Goal: Task Accomplishment & Management: Complete application form

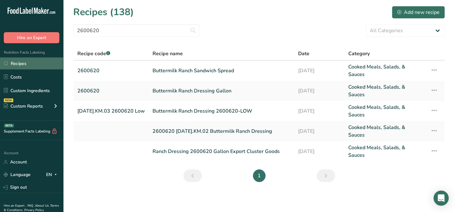
click at [21, 64] on link "Recipes" at bounding box center [31, 64] width 63 height 12
click at [407, 10] on div "Add new recipe" at bounding box center [419, 13] width 42 height 8
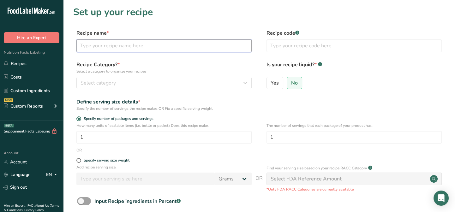
click at [93, 48] on input "text" at bounding box center [163, 46] width 175 height 13
type input "Japanese BBQ Sauce [DATE].KM.03"
click at [281, 46] on input "text" at bounding box center [354, 46] width 175 height 13
type input "[GEOGRAPHIC_DATA]"
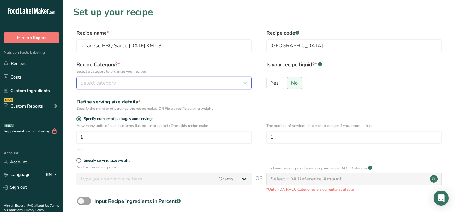
click at [114, 85] on span "Select category" at bounding box center [98, 83] width 35 height 8
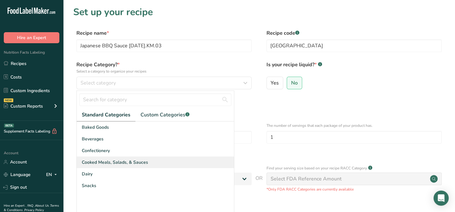
click at [113, 162] on span "Cooked Meals, Salads, & Sauces" at bounding box center [115, 162] width 66 height 7
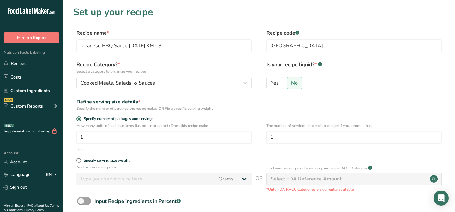
drag, startPoint x: 275, startPoint y: 85, endPoint x: 159, endPoint y: 31, distance: 128.0
click at [275, 85] on span "Yes" at bounding box center [275, 83] width 8 height 6
click at [271, 85] on input "Yes" at bounding box center [269, 83] width 4 height 4
radio input "true"
radio input "false"
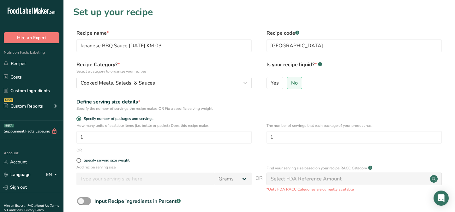
select select "22"
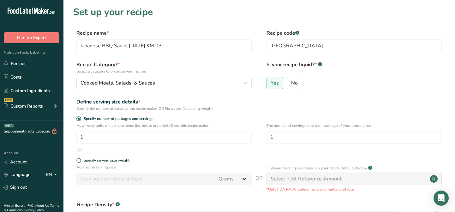
drag, startPoint x: 296, startPoint y: 81, endPoint x: 292, endPoint y: 94, distance: 13.8
click at [296, 81] on span "No" at bounding box center [294, 83] width 7 height 6
click at [291, 81] on input "No" at bounding box center [289, 83] width 4 height 4
radio input "true"
radio input "false"
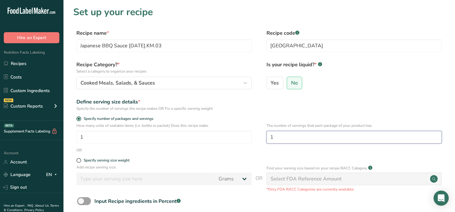
drag, startPoint x: 280, startPoint y: 138, endPoint x: 262, endPoint y: 138, distance: 18.0
click at [262, 138] on div "How many units of sealable items (i.e. bottle or packet) Does this recipe make.…" at bounding box center [259, 135] width 372 height 25
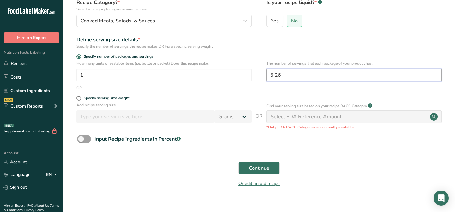
scroll to position [72, 0]
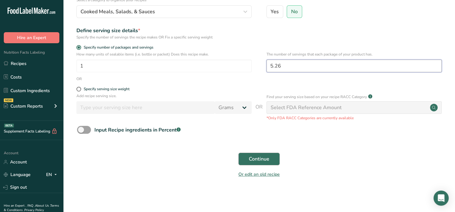
type input "5.26"
click at [258, 160] on span "Continue" at bounding box center [259, 160] width 21 height 8
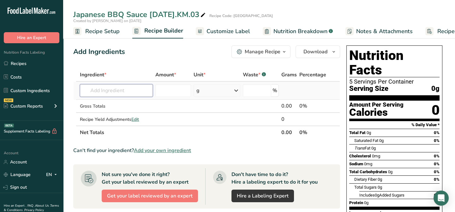
click at [90, 89] on input "text" at bounding box center [116, 90] width 73 height 13
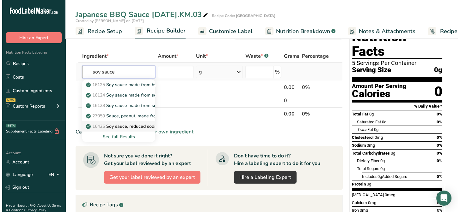
scroll to position [28, 0]
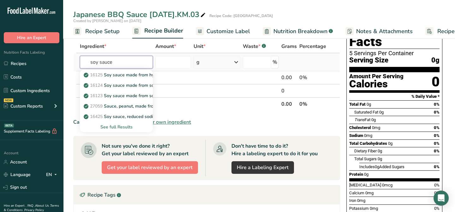
type input "soy sauce"
click at [119, 126] on div "See full Results" at bounding box center [116, 127] width 63 height 7
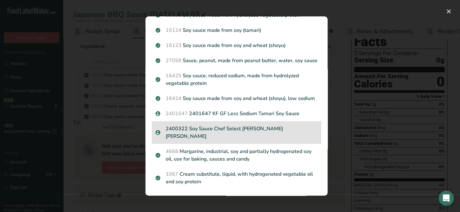
click at [216, 140] on p "2400322 Soy Sauce Chef Select [PERSON_NAME] [PERSON_NAME]" at bounding box center [237, 132] width 162 height 15
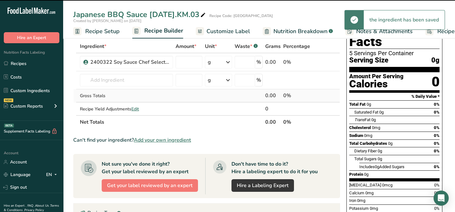
type input "0"
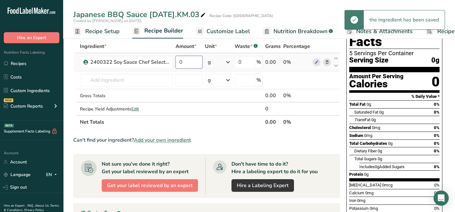
drag, startPoint x: 184, startPoint y: 60, endPoint x: 174, endPoint y: 60, distance: 10.1
click at [174, 60] on tr "2400322 Soy Sauce Chef Select Lee Kum Kee 0 g Weight Units g kg mg See more Vol…" at bounding box center [207, 62] width 266 height 18
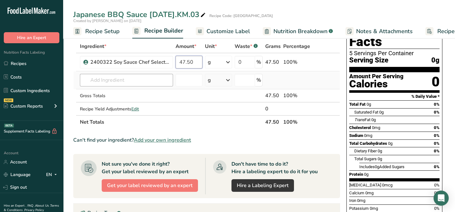
type input "47.50"
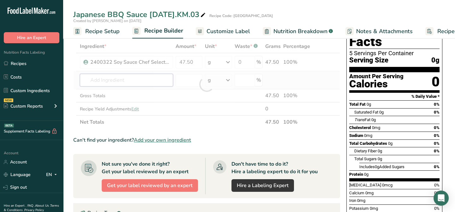
click at [129, 83] on div "Ingredient * Amount * Unit * Waste * .a-a{fill:#347362;}.b-a{fill:#fff;} Grams …" at bounding box center [206, 84] width 267 height 89
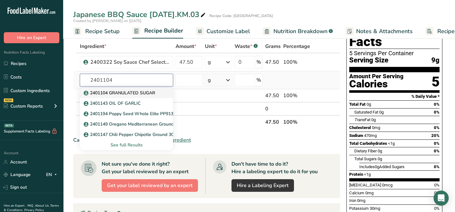
type input "2401104"
click at [131, 92] on p "2401104 GRANULATED SUGAR" at bounding box center [120, 93] width 70 height 7
type input "2401104 GRANULATED SUGAR"
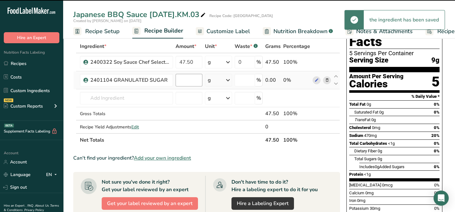
type input "0"
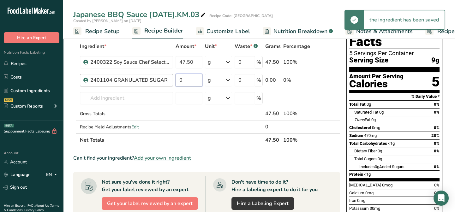
drag, startPoint x: 189, startPoint y: 79, endPoint x: 163, endPoint y: 80, distance: 25.6
click at [163, 80] on tr "2401104 GRANULATED SUGAR 0 g Weight Units g kg mg See more Volume Units l Volum…" at bounding box center [207, 80] width 266 height 18
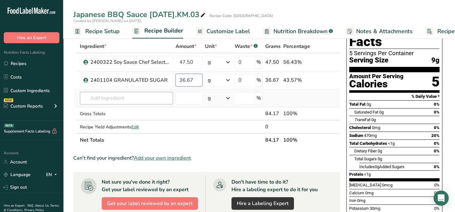
type input "36.67"
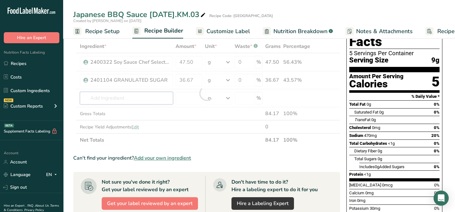
click at [104, 100] on div "Ingredient * Amount * Unit * Waste * .a-a{fill:#347362;}.b-a{fill:#fff;} Grams …" at bounding box center [206, 93] width 267 height 107
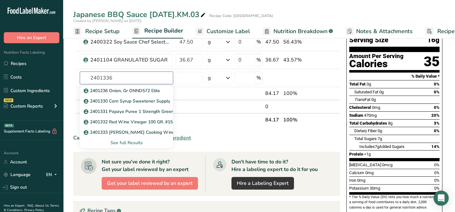
scroll to position [57, 0]
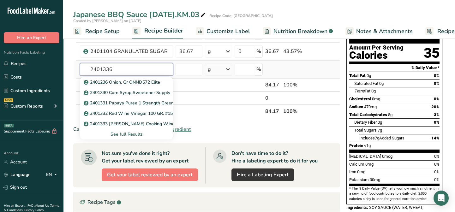
type input "2401336"
click at [124, 133] on div "See full Results" at bounding box center [126, 134] width 83 height 7
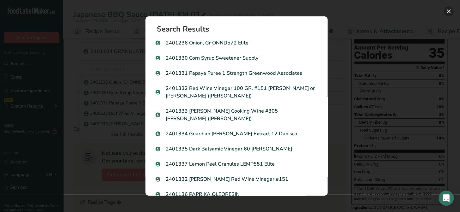
click at [449, 9] on button "Search results modal" at bounding box center [448, 11] width 10 height 10
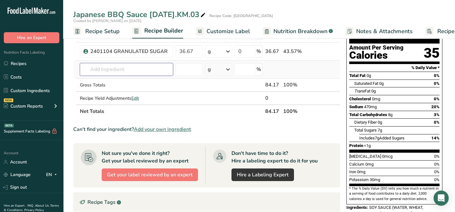
click at [101, 68] on input "text" at bounding box center [126, 69] width 93 height 13
type input "rice vinegar"
click at [103, 82] on p "Rice Vinegar" at bounding box center [100, 82] width 31 height 7
type input "Rice Vinegar"
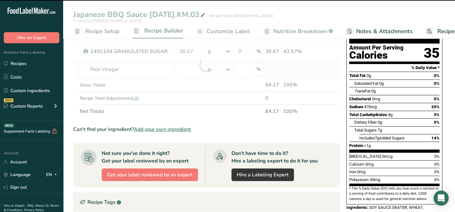
type input "0"
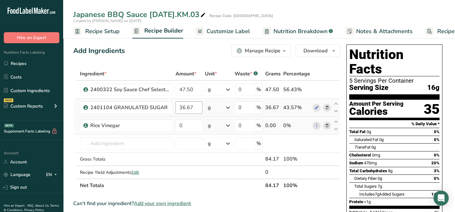
scroll to position [0, 0]
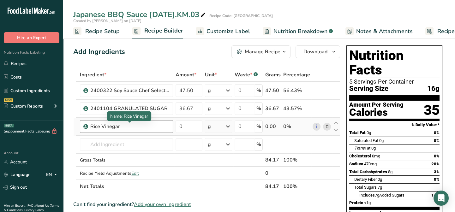
click at [121, 127] on div "Rice Vinegar" at bounding box center [129, 127] width 79 height 8
click at [329, 124] on icon at bounding box center [327, 127] width 4 height 7
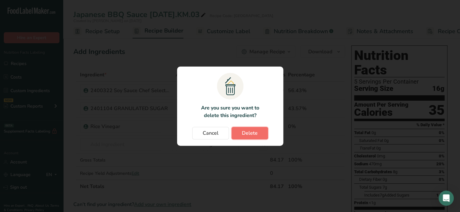
click at [257, 130] on span "Delete" at bounding box center [250, 134] width 16 height 8
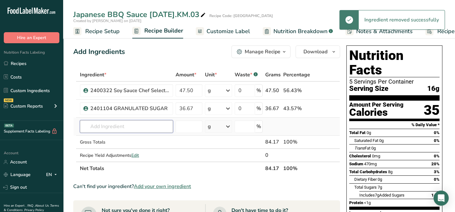
click at [95, 128] on input "text" at bounding box center [126, 126] width 93 height 13
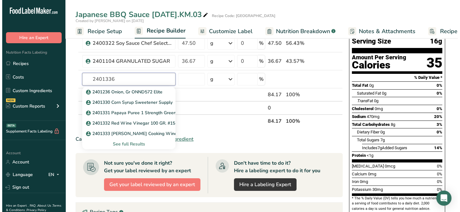
scroll to position [57, 0]
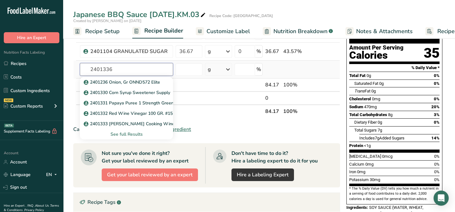
type input "2401336"
click at [118, 136] on div "See full Results" at bounding box center [126, 134] width 83 height 7
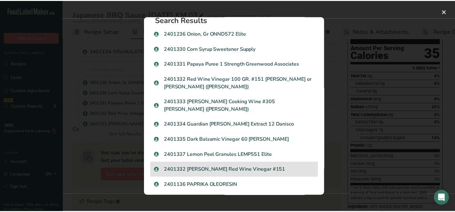
scroll to position [0, 0]
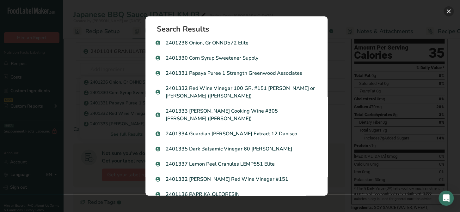
click at [447, 9] on button "Search results modal" at bounding box center [448, 11] width 10 height 10
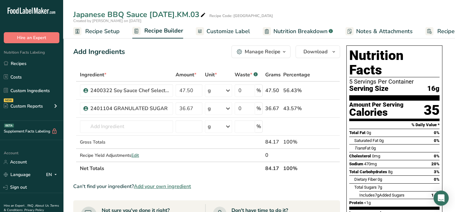
click at [227, 28] on span "Customize Label" at bounding box center [229, 31] width 44 height 9
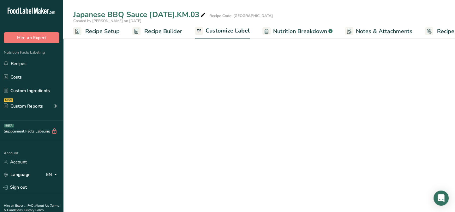
scroll to position [0, 31]
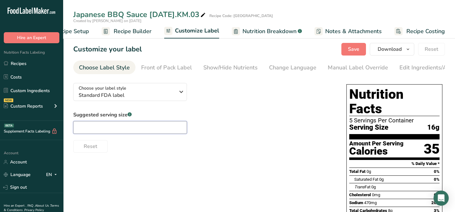
click at [90, 128] on input "text" at bounding box center [130, 127] width 114 height 13
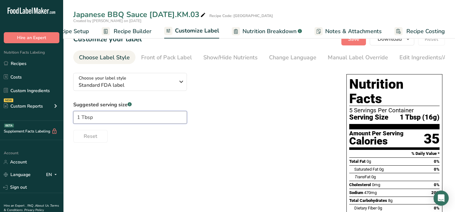
scroll to position [0, 0]
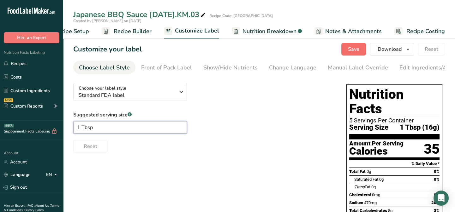
type input "1 Tbsp"
click at [359, 51] on span "Save" at bounding box center [353, 50] width 11 height 8
click at [25, 63] on link "Recipes" at bounding box center [31, 64] width 63 height 12
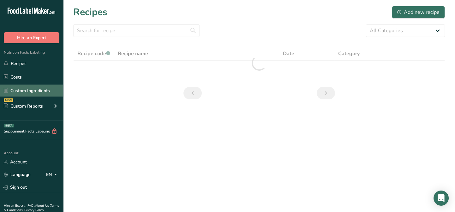
click at [35, 90] on link "Custom Ingredients" at bounding box center [31, 91] width 63 height 12
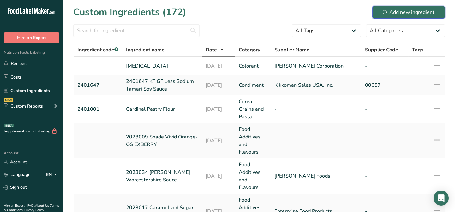
click at [407, 9] on div "Add new ingredient" at bounding box center [409, 13] width 52 height 8
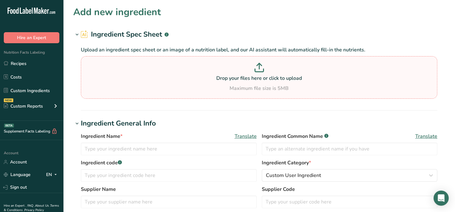
click at [257, 71] on icon at bounding box center [259, 70] width 9 height 3
click at [257, 71] on input "Drop your files here or click to upload Maximum file size is 5MB" at bounding box center [259, 77] width 357 height 43
type input "C:\fakepath\Rice Vinegar 121 100GR.pdf"
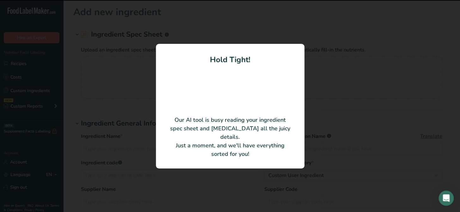
type input "Rice Vinegar"
type input "016555002610X"
type input "Fleischmann’s Vinegar Company, Inc."
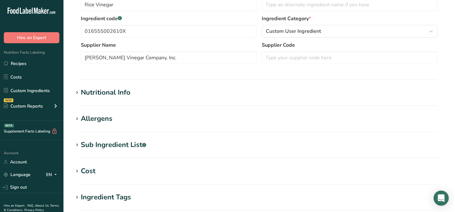
scroll to position [115, 0]
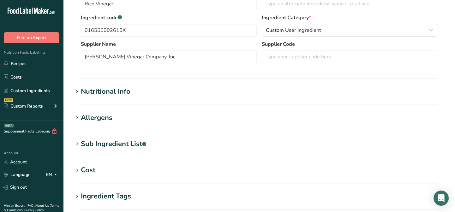
click at [75, 92] on icon at bounding box center [77, 92] width 6 height 9
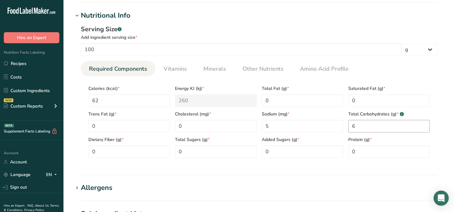
scroll to position [201, 0]
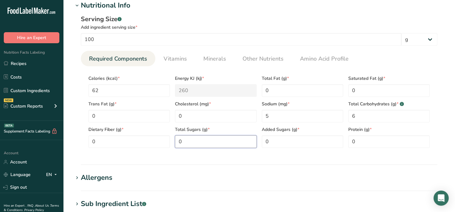
drag, startPoint x: 181, startPoint y: 143, endPoint x: 174, endPoint y: 143, distance: 7.0
click at [174, 143] on div "Total Sugars (g) * 0" at bounding box center [216, 136] width 87 height 26
type Sugars "6"
click at [334, 161] on section "Nutritional Info Serving Size .a-a{fill:#347362;}.b-a{fill:#fff;} Add ingredien…" at bounding box center [259, 82] width 372 height 165
click at [281, 158] on section "Nutritional Info Serving Size .a-a{fill:#347362;}.b-a{fill:#fff;} Add ingredien…" at bounding box center [259, 82] width 372 height 165
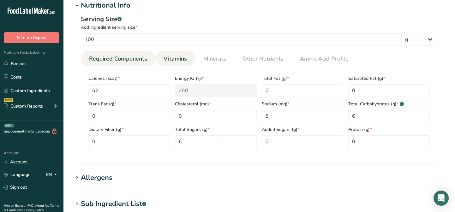
click at [174, 57] on span "Vitamins" at bounding box center [175, 59] width 23 height 9
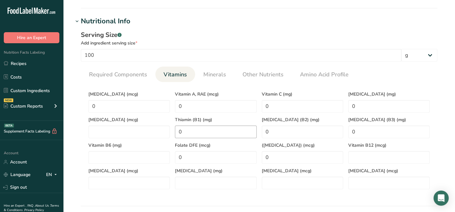
scroll to position [172, 0]
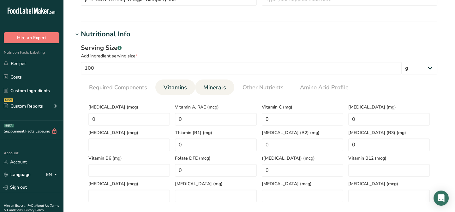
click at [205, 88] on span "Minerals" at bounding box center [215, 87] width 23 height 9
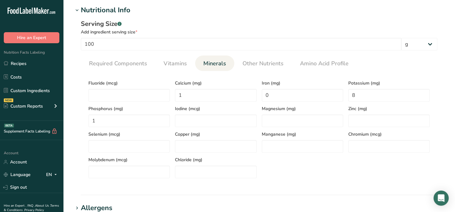
scroll to position [144, 0]
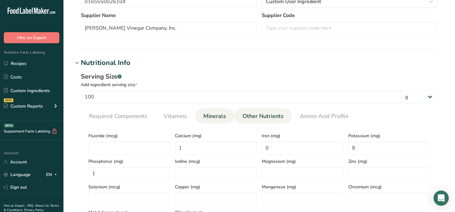
click at [266, 117] on span "Other Nutrients" at bounding box center [263, 116] width 41 height 9
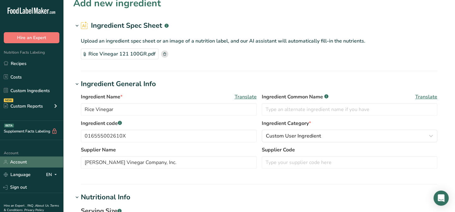
scroll to position [0, 0]
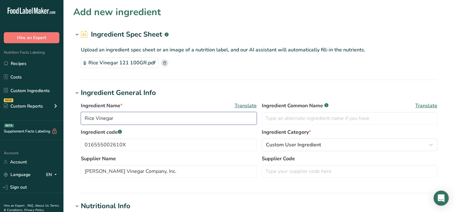
drag, startPoint x: 118, startPoint y: 117, endPoint x: 67, endPoint y: 119, distance: 50.6
type input "RICE VINEGAR"
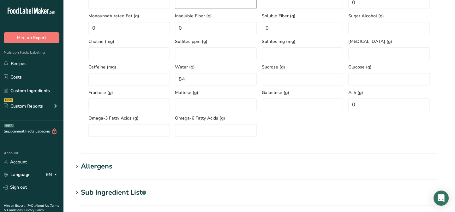
scroll to position [287, 0]
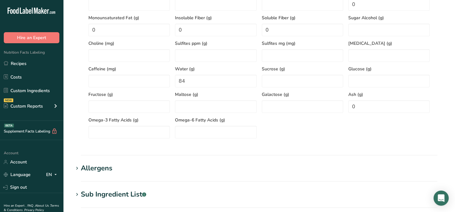
click at [101, 171] on div "Allergens" at bounding box center [97, 168] width 32 height 10
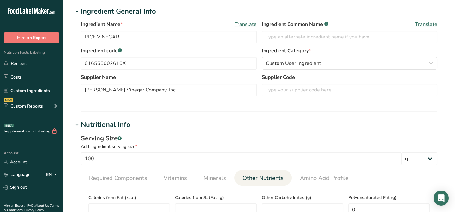
scroll to position [0, 0]
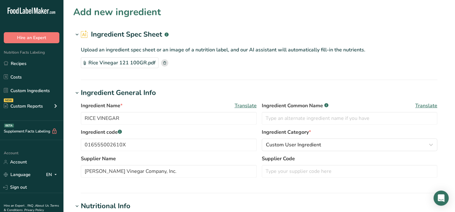
click at [127, 64] on div "Rice Vinegar 121 100GR.pdf" at bounding box center [120, 63] width 78 height 11
click at [145, 61] on div "Rice Vinegar 121 100GR.pdf" at bounding box center [120, 63] width 78 height 11
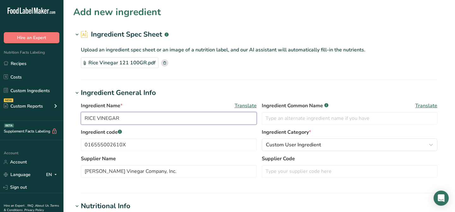
click at [85, 118] on input "RICE VINEGAR" at bounding box center [169, 118] width 176 height 13
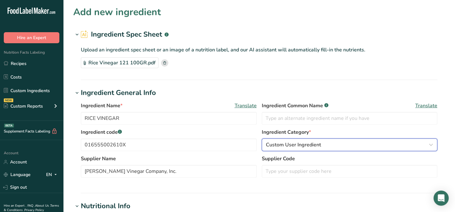
click at [431, 143] on icon "button" at bounding box center [432, 144] width 8 height 11
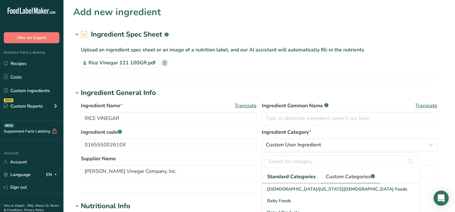
click at [356, 175] on span "Custom Categories .a-a{fill:#347362;}.b-a{fill:#fff;}" at bounding box center [350, 177] width 49 height 8
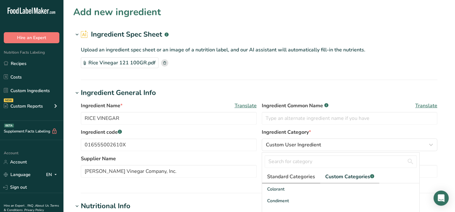
scroll to position [28, 0]
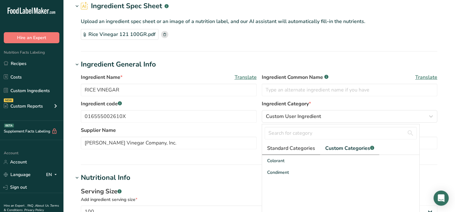
click at [286, 147] on span "Standard Categories" at bounding box center [291, 149] width 48 height 8
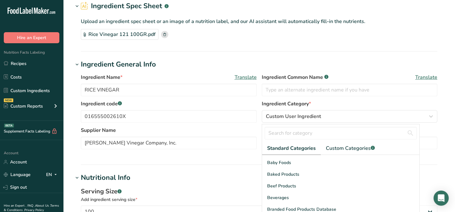
scroll to position [0, 0]
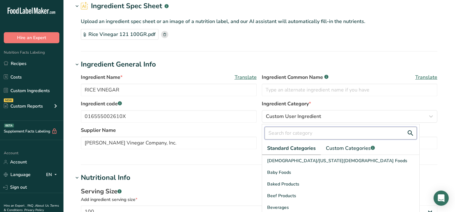
click at [272, 133] on input "text" at bounding box center [341, 133] width 152 height 13
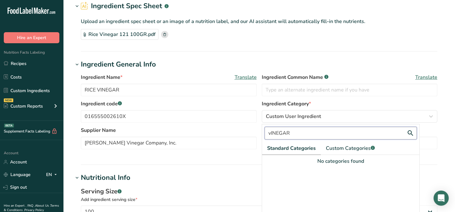
drag, startPoint x: 289, startPoint y: 132, endPoint x: 250, endPoint y: 131, distance: 38.9
click at [250, 131] on div "Ingredient Name * Translate RICE VINEGAR Ingredient Common Name .a-a{fill:#3473…" at bounding box center [259, 113] width 372 height 87
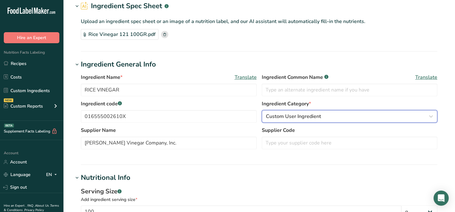
click at [426, 115] on div "Custom User Ingredient" at bounding box center [348, 117] width 164 height 8
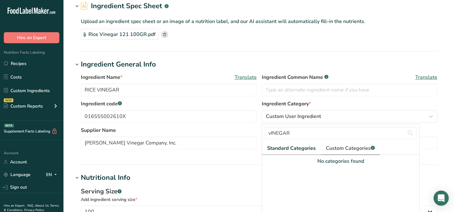
click at [358, 149] on span "Custom Categories .a-a{fill:#347362;}.b-a{fill:#fff;}" at bounding box center [350, 149] width 49 height 8
type input "Vinegar"
click at [397, 169] on div at bounding box center [340, 201] width 157 height 73
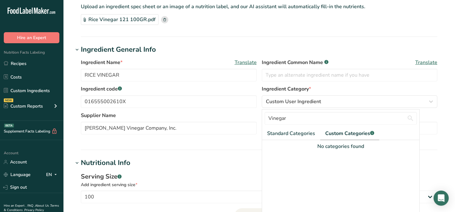
scroll to position [57, 0]
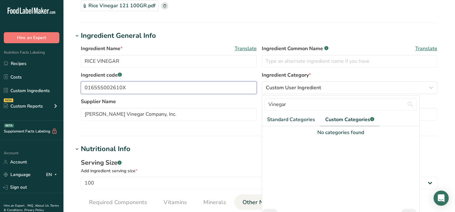
drag, startPoint x: 130, startPoint y: 88, endPoint x: 69, endPoint y: 83, distance: 60.9
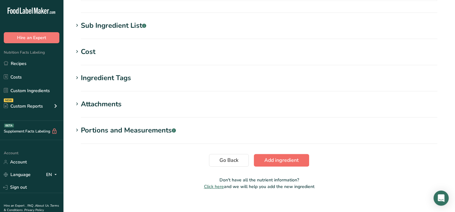
scroll to position [495, 0]
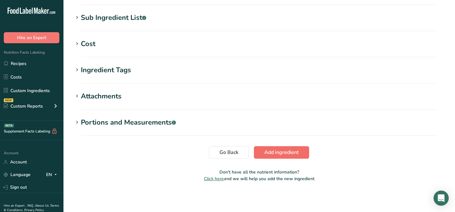
type input "2401336"
click at [288, 154] on span "Add ingredient" at bounding box center [282, 153] width 34 height 8
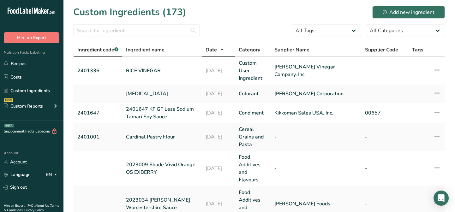
drag, startPoint x: 19, startPoint y: 63, endPoint x: 102, endPoint y: 52, distance: 84.4
click at [19, 63] on link "Recipes" at bounding box center [31, 64] width 63 height 12
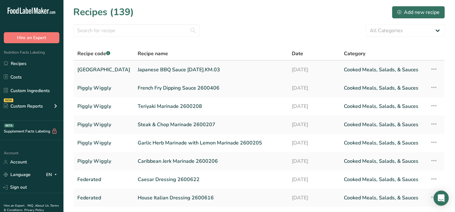
click at [178, 70] on link "Japanese BBQ Sauce [DATE].KM.03" at bounding box center [211, 69] width 146 height 13
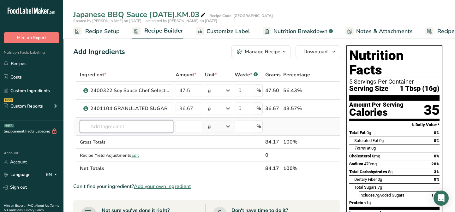
click at [92, 128] on input "text" at bounding box center [126, 126] width 93 height 13
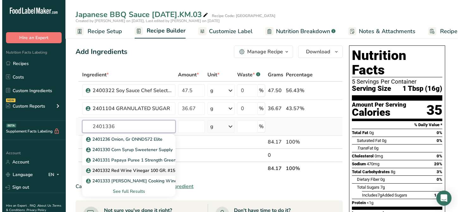
scroll to position [28, 0]
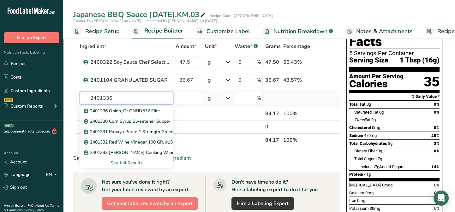
type input "2401336"
click at [125, 162] on div "See full Results" at bounding box center [126, 163] width 83 height 7
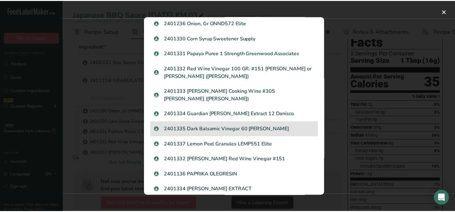
scroll to position [0, 0]
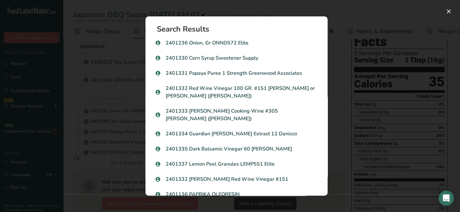
click at [300, 7] on div "Search Results 2401236 Onion, Gr ONND572 Elite 2401330 Corn Syrup Sweetener Sup…" at bounding box center [236, 106] width 202 height 200
click at [448, 9] on button "Search results modal" at bounding box center [448, 11] width 10 height 10
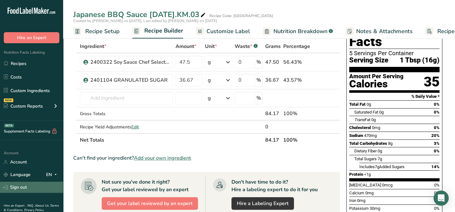
click at [14, 188] on link "Sign out" at bounding box center [31, 187] width 63 height 11
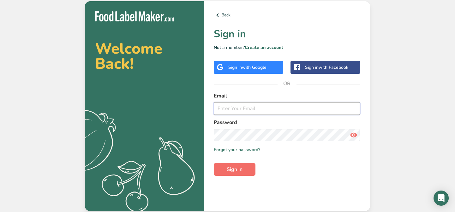
type input "[EMAIL_ADDRESS][DOMAIN_NAME]"
click at [250, 171] on button "Sign in" at bounding box center [235, 169] width 42 height 13
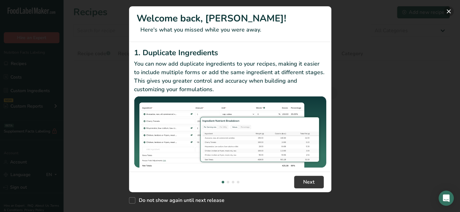
click at [446, 9] on button "New Features" at bounding box center [448, 11] width 10 height 10
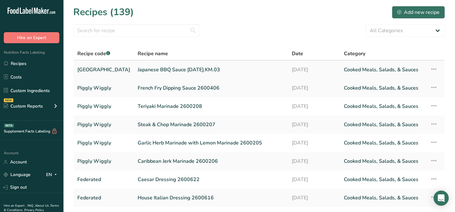
click at [151, 72] on link "Japanese BBQ Sauce [DATE].KM.03" at bounding box center [211, 69] width 146 height 13
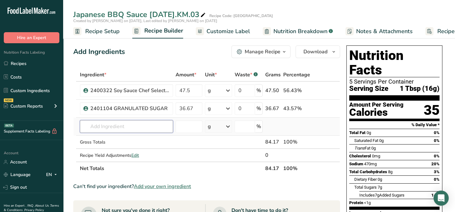
click at [101, 129] on input "text" at bounding box center [126, 126] width 93 height 13
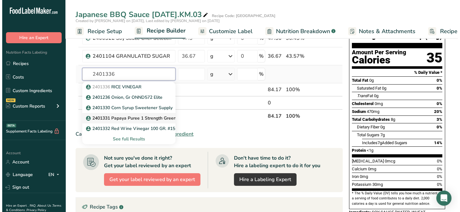
scroll to position [57, 0]
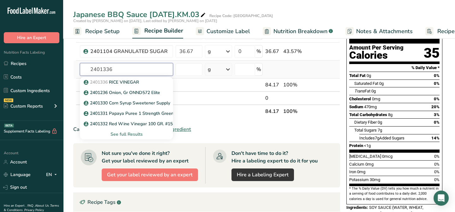
type input "2401336"
click at [126, 132] on div "See full Results" at bounding box center [126, 134] width 83 height 7
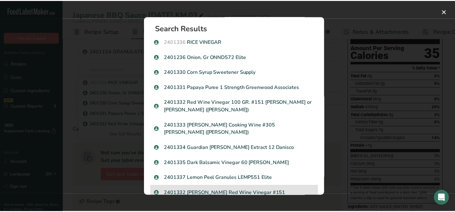
scroll to position [0, 0]
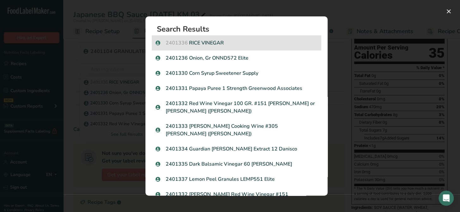
click at [196, 43] on p "2401336 RICE VINEGAR" at bounding box center [237, 43] width 162 height 8
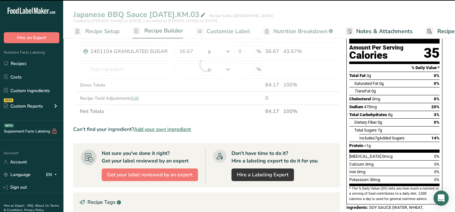
type input "0"
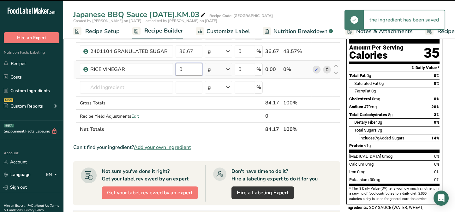
click at [193, 70] on input "0" at bounding box center [189, 69] width 27 height 13
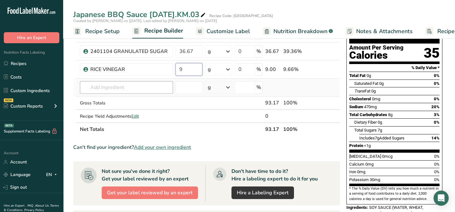
type input "9"
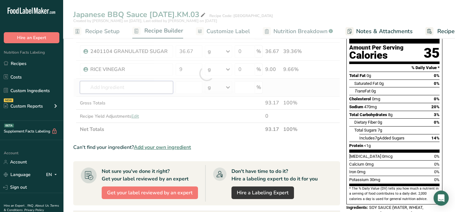
click at [108, 88] on div "Ingredient * Amount * Unit * Waste * .a-a{fill:#347362;}.b-a{fill:#fff;} Grams …" at bounding box center [206, 73] width 267 height 125
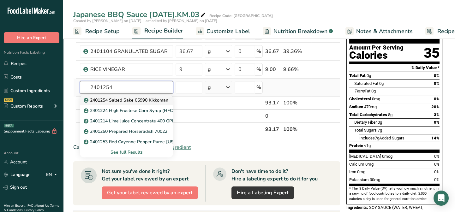
type input "2401254"
click at [119, 101] on p "2401254 Salted Sake 05990 Kikkoman" at bounding box center [126, 100] width 83 height 7
type input "2401254 Salted Sake 05990 Kikkoman"
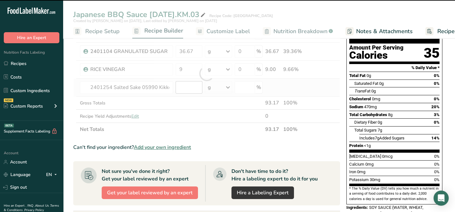
type input "0"
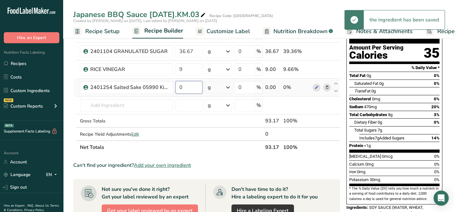
click at [187, 87] on input "0" at bounding box center [189, 87] width 27 height 13
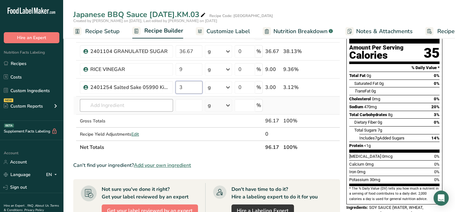
type input "3"
click at [101, 107] on div "Ingredient * Amount * Unit * Waste * .a-a{fill:#347362;}.b-a{fill:#fff;} Grams …" at bounding box center [206, 82] width 267 height 143
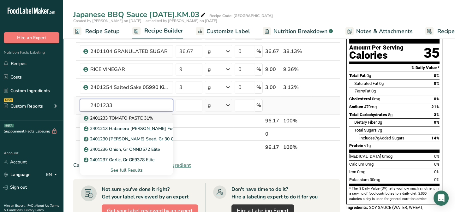
type input "2401233"
click at [110, 117] on p "2401233 TOMATO PASTE 31%" at bounding box center [119, 118] width 68 height 7
type input "2401233 TOMATO PASTE 31%"
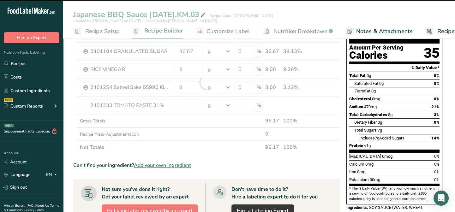
type input "0"
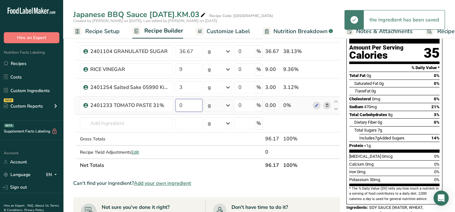
click at [184, 104] on input "0" at bounding box center [189, 105] width 27 height 13
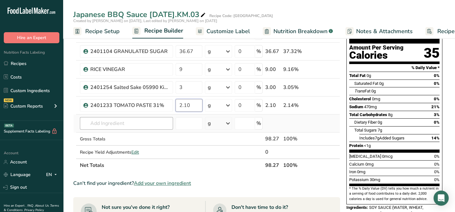
type input "2.10"
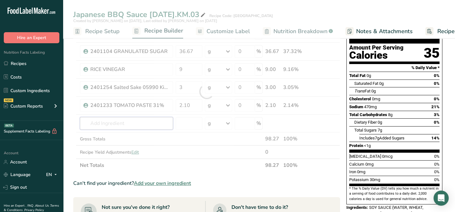
click at [98, 124] on div "Ingredient * Amount * Unit * Waste * .a-a{fill:#347362;}.b-a{fill:#fff;} Grams …" at bounding box center [206, 91] width 267 height 161
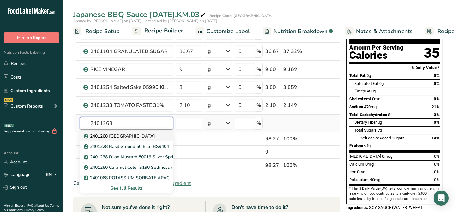
type input "2401268"
click at [109, 139] on p "2401268 [GEOGRAPHIC_DATA]" at bounding box center [120, 136] width 70 height 7
type input "2401268 [GEOGRAPHIC_DATA]"
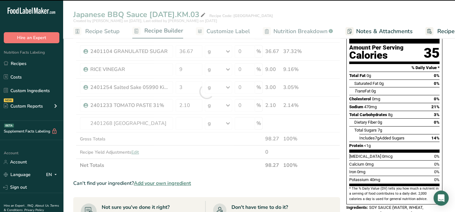
click at [188, 120] on div at bounding box center [206, 91] width 267 height 161
type input "0"
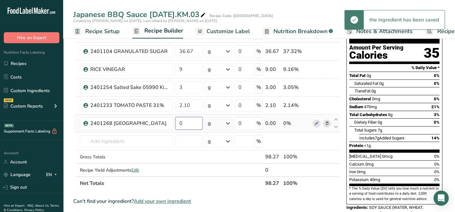
click at [186, 123] on input "0" at bounding box center [189, 123] width 27 height 13
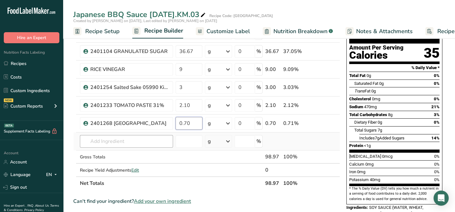
type input "0.70"
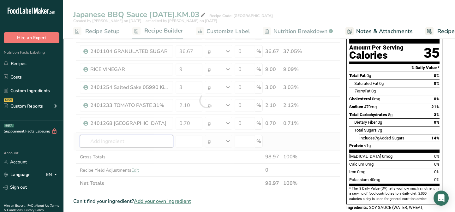
click at [104, 141] on div "Ingredient * Amount * Unit * Waste * .a-a{fill:#347362;}.b-a{fill:#fff;} Grams …" at bounding box center [206, 100] width 267 height 179
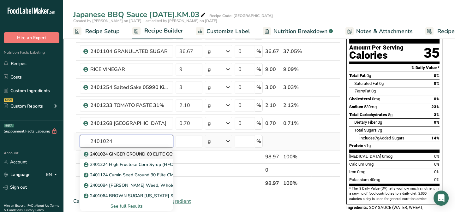
type input "2401024"
click at [104, 152] on p "2401024 GINGER GROUND 60 ELITE GG9425" at bounding box center [134, 154] width 98 height 7
type input "2401024 GINGER GROUND 60 ELITE GG9425"
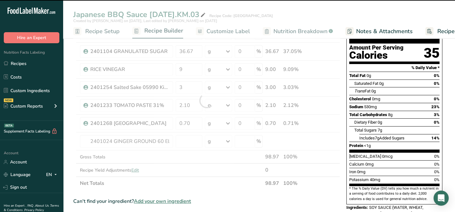
type input "0"
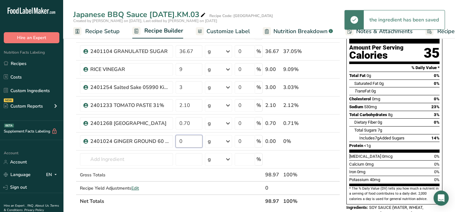
click at [187, 138] on input "0" at bounding box center [189, 141] width 27 height 13
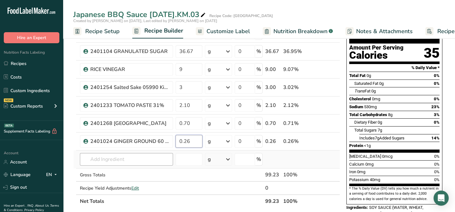
type input "0.26"
click at [94, 160] on div "Ingredient * Amount * Unit * Waste * .a-a{fill:#347362;}.b-a{fill:#fff;} Grams …" at bounding box center [206, 109] width 267 height 197
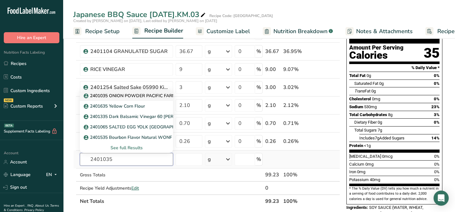
type input "2401035"
click at [135, 94] on p "2401035 ONION POWDER PACIFIC FARMS [PHONE_NUMBER]" at bounding box center [152, 96] width 135 height 7
type input "2401035 ONION POWDER PACIFIC FARMS [PHONE_NUMBER]"
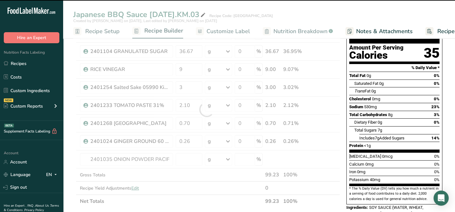
type input "0"
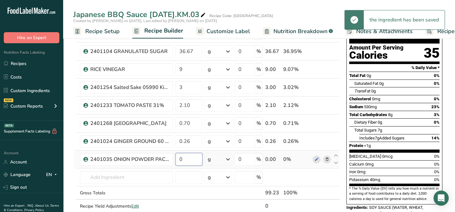
click at [185, 158] on input "0" at bounding box center [189, 159] width 27 height 13
type input "0.22"
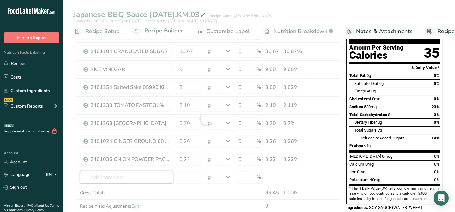
click at [92, 174] on div "Ingredient * Amount * Unit * Waste * .a-a{fill:#347362;}.b-a{fill:#fff;} Grams …" at bounding box center [206, 118] width 267 height 215
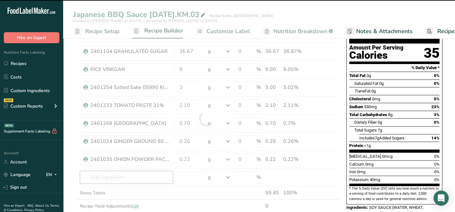
type input "2"
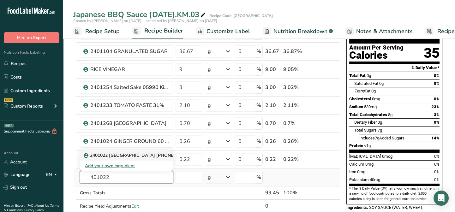
type input "401022"
click at [142, 155] on p "2401022 [GEOGRAPHIC_DATA] [PHONE_NUMBER]" at bounding box center [140, 155] width 111 height 7
type input "2401022 [GEOGRAPHIC_DATA] [PHONE_NUMBER]"
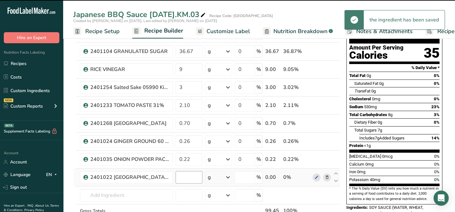
type input "0"
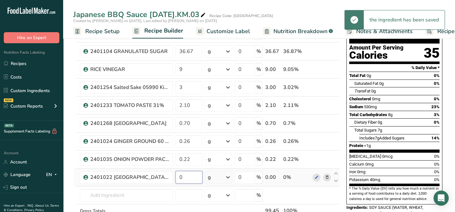
click at [187, 177] on input "0" at bounding box center [189, 177] width 27 height 13
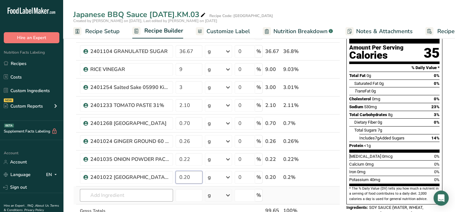
type input "0.20"
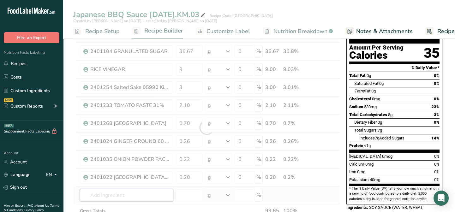
click at [100, 191] on div "Ingredient * Amount * Unit * Waste * .a-a{fill:#347362;}.b-a{fill:#fff;} Grams …" at bounding box center [206, 127] width 267 height 233
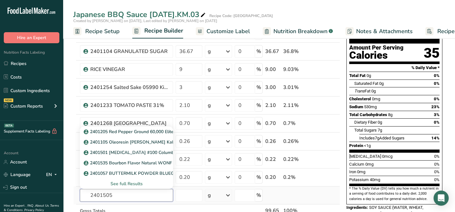
click at [123, 197] on input "2401505" at bounding box center [126, 195] width 93 height 13
type input "2401505"
click at [117, 152] on p "2401501 [MEDICAL_DATA] #100 Columbus Vegetable Oil" at bounding box center [146, 153] width 123 height 7
type input "2401501 [MEDICAL_DATA] #100 Columbus Vegetable Oil"
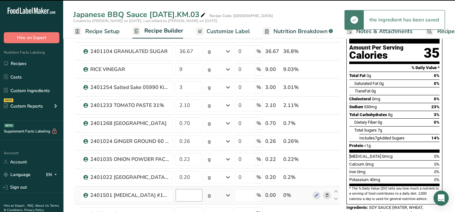
type input "0"
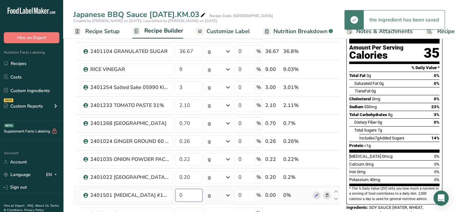
click at [187, 195] on input "0" at bounding box center [189, 195] width 27 height 13
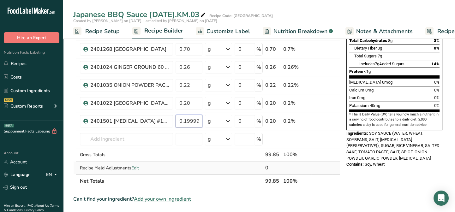
scroll to position [144, 0]
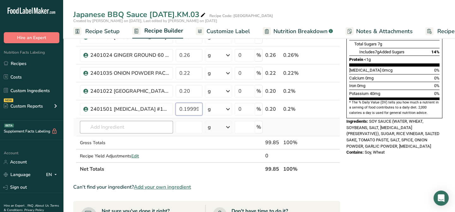
type input "0.199998"
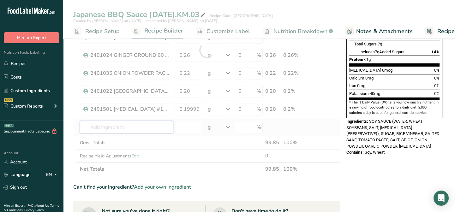
click at [95, 124] on div "Ingredient * Amount * Unit * Waste * .a-a{fill:#347362;}.b-a{fill:#fff;} Grams …" at bounding box center [206, 50] width 267 height 251
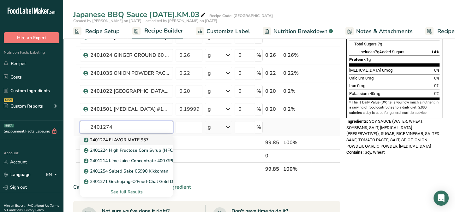
type input "2401274"
click at [103, 138] on p "2401274 FLAVOR MATE 957" at bounding box center [117, 140] width 64 height 7
type input "2401274 FLAVOR MATE 957"
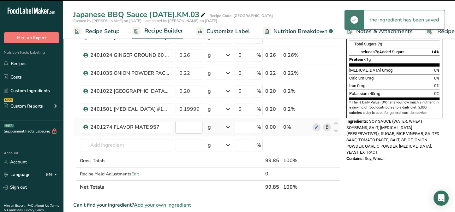
type input "0"
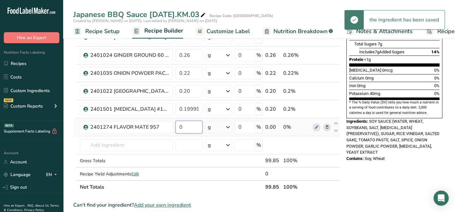
click at [188, 127] on input "0" at bounding box center [189, 127] width 27 height 13
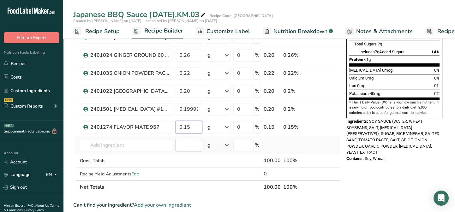
type input "0.15"
click at [178, 146] on div "Ingredient * Amount * Unit * Waste * .a-a{fill:#347362;}.b-a{fill:#fff;} Grams …" at bounding box center [206, 59] width 267 height 269
click at [235, 192] on th "Net Totals" at bounding box center [171, 186] width 184 height 13
click at [229, 32] on span "Customize Label" at bounding box center [229, 31] width 44 height 9
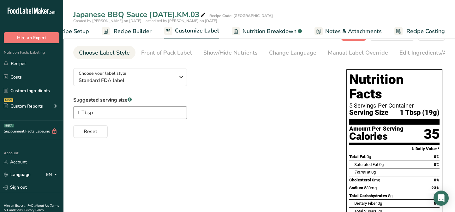
scroll to position [28, 0]
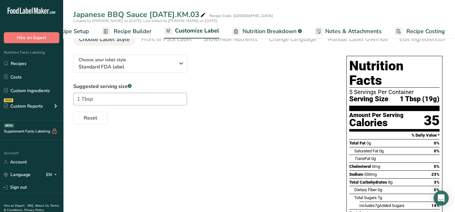
click at [262, 32] on span "Nutrition Breakdown" at bounding box center [270, 31] width 54 height 9
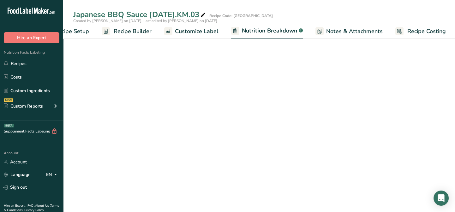
scroll to position [0, 31]
select select "Calories"
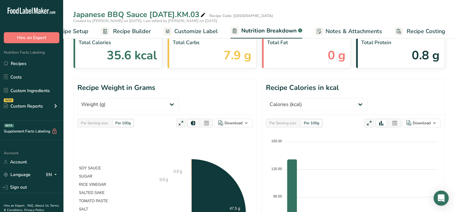
scroll to position [0, 0]
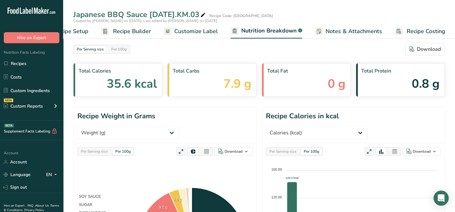
click at [208, 32] on span "Customize Label" at bounding box center [196, 31] width 44 height 9
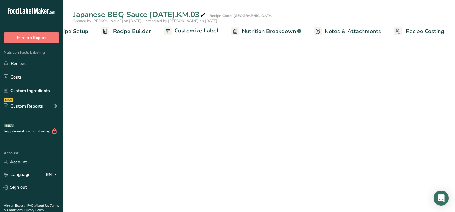
scroll to position [0, 31]
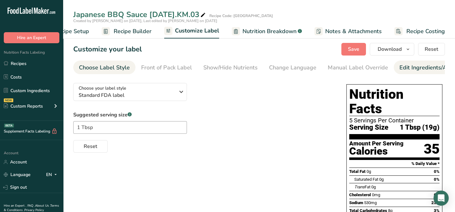
click at [400, 64] on div "Edit Ingredients/Allergens List" at bounding box center [440, 68] width 80 height 9
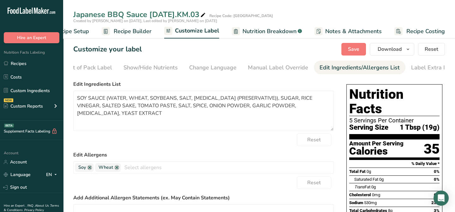
scroll to position [0, 87]
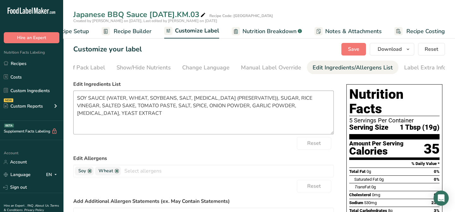
click at [330, 134] on textarea "SOY SAUCE (WATER, WHEAT, SOYBEANS, SALT, [MEDICAL_DATA] (PRESERVATIVE)), SUGAR,…" at bounding box center [203, 113] width 261 height 44
click at [280, 100] on textarea "SOY SAUCE (WATER, WHEAT, SOYBEANS, SALT, [MEDICAL_DATA] (PRESERVATIVE)), SUGAR,…" at bounding box center [203, 113] width 261 height 44
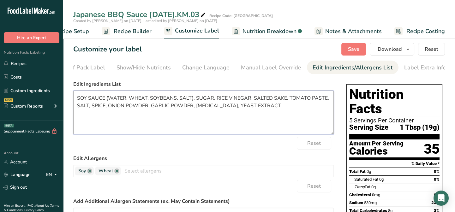
click at [105, 107] on textarea "SOY SAUCE (WATER, WHEAT, SOYBEANS, SALT), SUGAR, RICE VINEGAR, SALTED SAKE, TOM…" at bounding box center [203, 113] width 261 height 44
type textarea "SOY SAUCE (WATER, WHEAT, SOYBEANS, SALT), SUGAR, RICE VINEGAR, SALTED SAKE, TOM…"
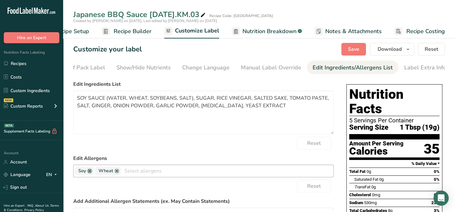
click at [89, 173] on link at bounding box center [89, 171] width 5 height 5
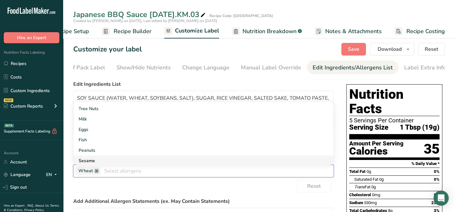
scroll to position [0, 0]
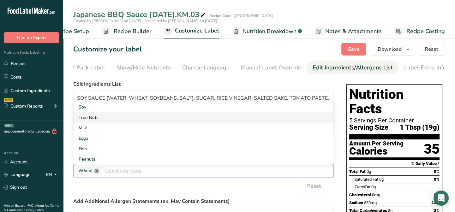
drag, startPoint x: 87, startPoint y: 109, endPoint x: 93, endPoint y: 116, distance: 9.0
click at [87, 109] on link "Soy" at bounding box center [204, 107] width 260 height 10
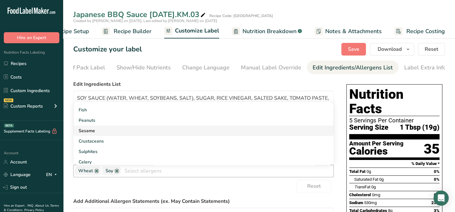
scroll to position [57, 0]
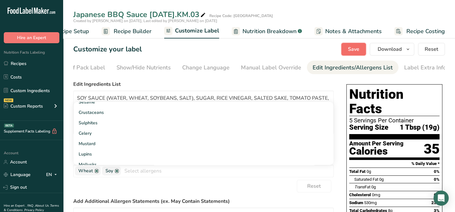
click at [358, 49] on span "Save" at bounding box center [353, 50] width 11 height 8
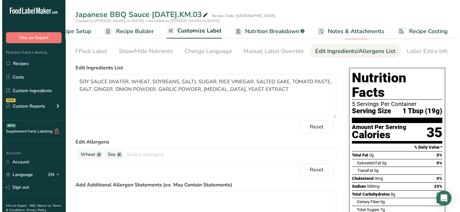
scroll to position [0, 0]
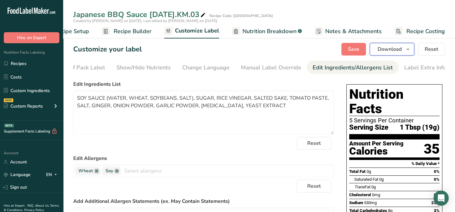
click at [386, 50] on span "Download" at bounding box center [390, 50] width 24 height 8
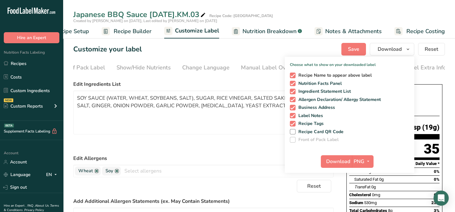
click at [295, 75] on span at bounding box center [293, 76] width 6 height 6
click at [294, 75] on input "Recipe Name to appear above label" at bounding box center [292, 75] width 4 height 4
checkbox input "false"
click at [294, 84] on span at bounding box center [293, 84] width 6 height 6
click at [294, 84] on input "Nutrition Facts Panel" at bounding box center [292, 84] width 4 height 4
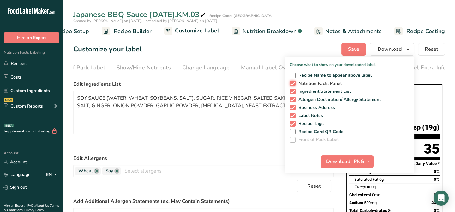
checkbox input "false"
click at [292, 116] on span at bounding box center [293, 116] width 6 height 6
click at [292, 116] on input "Label Notes" at bounding box center [292, 116] width 4 height 4
checkbox input "false"
click at [294, 123] on span at bounding box center [293, 124] width 6 height 6
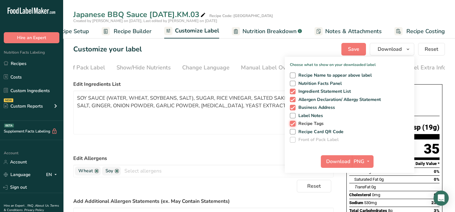
click at [294, 123] on input "Recipe Tags" at bounding box center [292, 124] width 4 height 4
checkbox input "false"
click at [338, 164] on span "Download" at bounding box center [339, 162] width 24 height 8
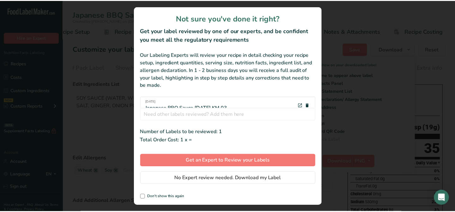
scroll to position [0, 26]
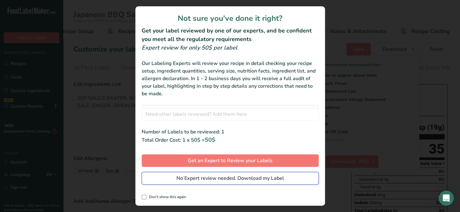
click at [253, 180] on span "No Expert review needed. Download my Label" at bounding box center [229, 179] width 107 height 8
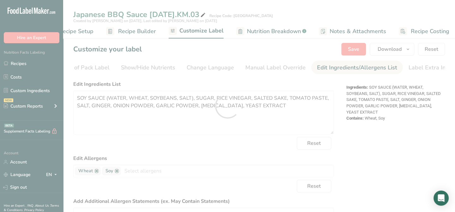
scroll to position [0, 0]
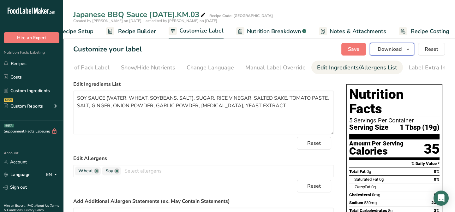
click at [384, 51] on span "Download" at bounding box center [390, 50] width 24 height 8
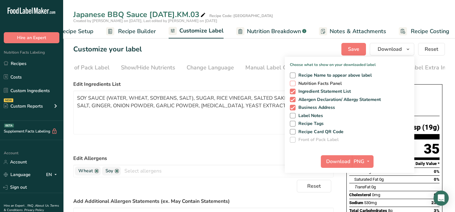
click at [296, 83] on span at bounding box center [293, 84] width 6 height 6
click at [294, 83] on input "Nutrition Facts Panel" at bounding box center [292, 84] width 4 height 4
checkbox input "true"
click at [338, 162] on span "Download" at bounding box center [339, 162] width 24 height 8
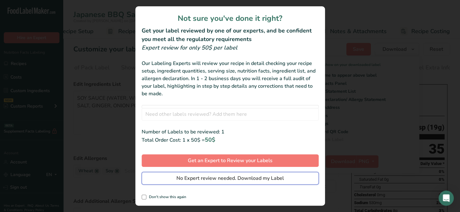
click at [276, 178] on span "No Expert review needed. Download my Label" at bounding box center [229, 179] width 107 height 8
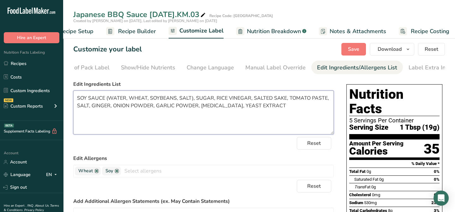
drag, startPoint x: 155, startPoint y: 105, endPoint x: 78, endPoint y: 94, distance: 76.9
click at [155, 105] on textarea "SOY SAUCE (WATER, WHEAT, SOYBEANS, SALT), SUGAR, RICE VINEGAR, SALTED SAKE, TOM…" at bounding box center [203, 113] width 261 height 44
drag, startPoint x: 75, startPoint y: 98, endPoint x: 309, endPoint y: 106, distance: 234.6
click at [309, 106] on textarea "SOY SAUCE (WATER, WHEAT, SOYBEANS, SALT), SUGAR, RICE VINEGAR, SALTED SAKE, TOM…" at bounding box center [203, 113] width 261 height 44
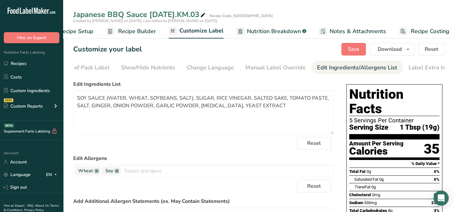
click at [256, 145] on div "Reset" at bounding box center [203, 143] width 261 height 13
